Goal: Task Accomplishment & Management: Complete application form

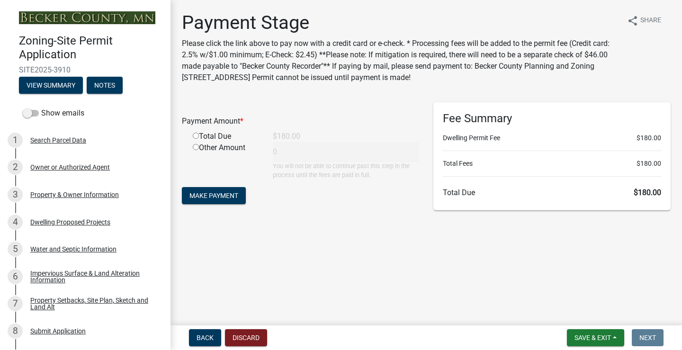
click at [198, 136] on input "radio" at bounding box center [196, 136] width 6 height 6
radio input "true"
type input "180"
click at [220, 196] on span "Make Payment" at bounding box center [213, 196] width 49 height 8
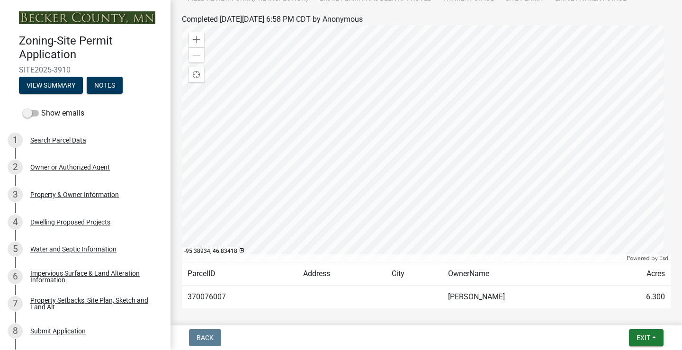
scroll to position [189, 0]
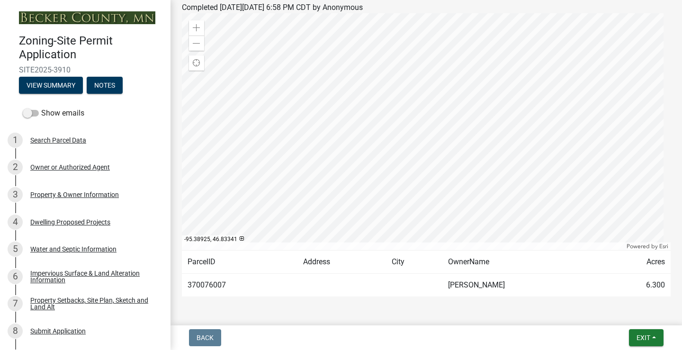
click at [480, 157] on div at bounding box center [426, 131] width 489 height 237
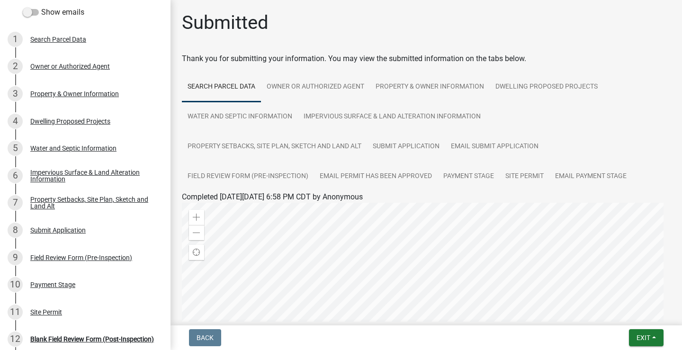
scroll to position [142, 0]
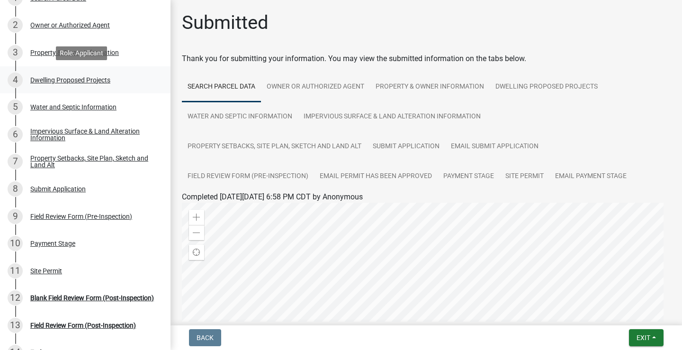
click at [83, 78] on div "Dwelling Proposed Projects" at bounding box center [70, 80] width 80 height 7
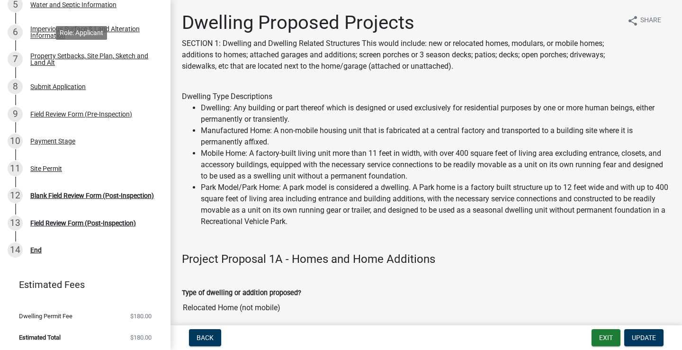
scroll to position [246, 0]
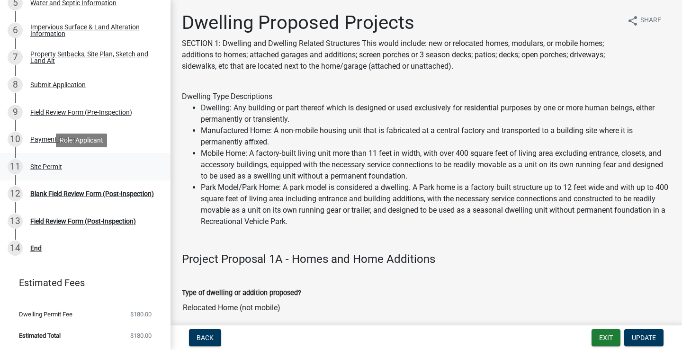
click at [43, 166] on div "Site Permit" at bounding box center [46, 166] width 32 height 7
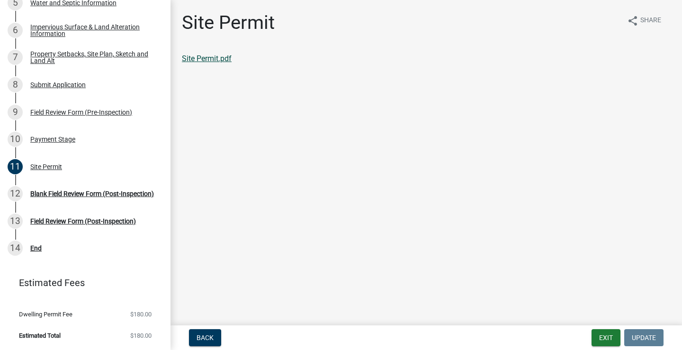
click at [212, 59] on link "Site Permit.pdf" at bounding box center [207, 58] width 50 height 9
